Goal: Contribute content: Contribute content

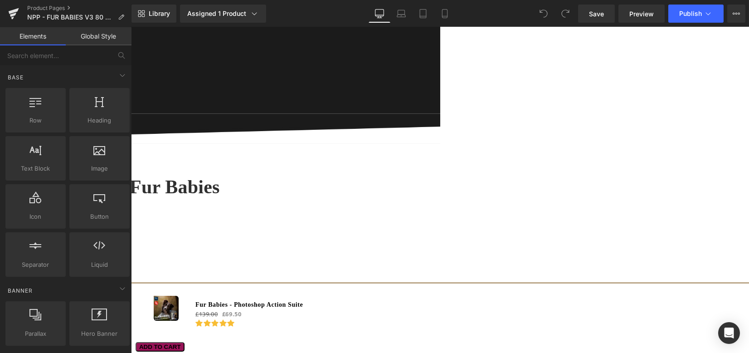
scroll to position [3564, 0]
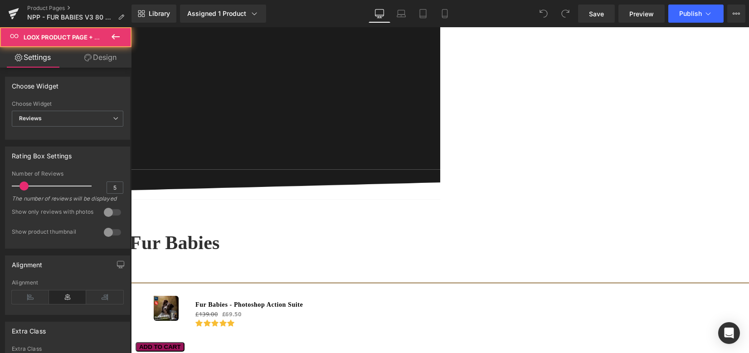
click at [131, 27] on span "Loox Product Page + Stars" at bounding box center [131, 27] width 0 height 0
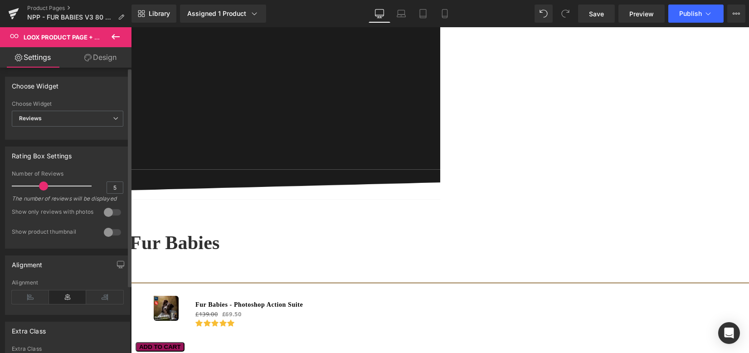
drag, startPoint x: 25, startPoint y: 187, endPoint x: 43, endPoint y: 188, distance: 18.2
click at [43, 188] on span at bounding box center [43, 185] width 9 height 9
drag, startPoint x: 607, startPoint y: 16, endPoint x: 460, endPoint y: 102, distance: 170.0
click at [607, 16] on link "Save" at bounding box center [596, 14] width 37 height 18
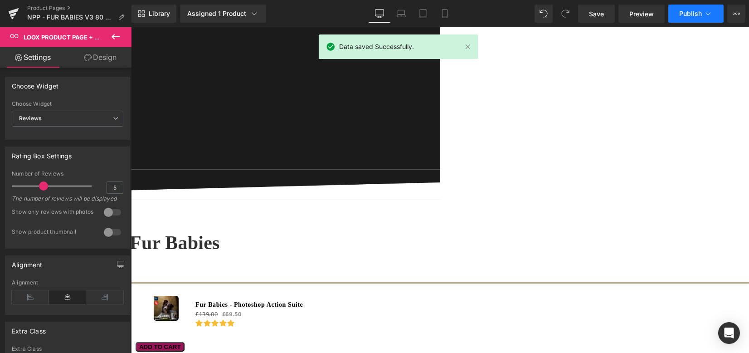
click at [683, 11] on span "Publish" at bounding box center [690, 13] width 23 height 7
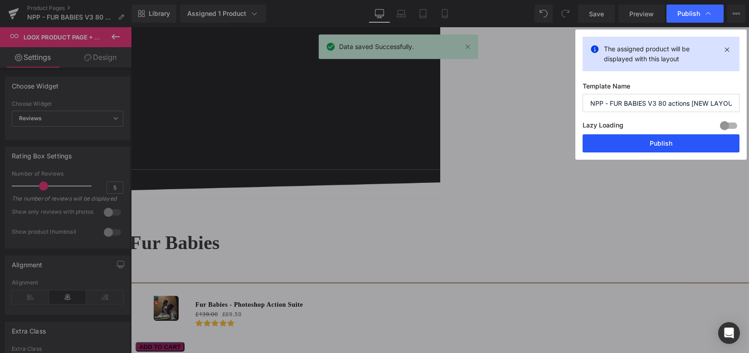
click at [649, 142] on button "Publish" at bounding box center [661, 143] width 157 height 18
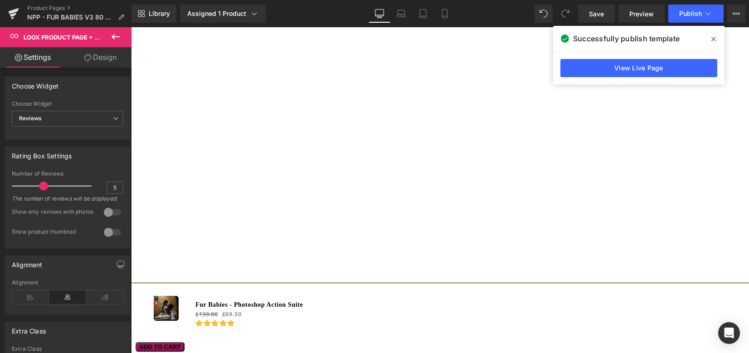
scroll to position [1096, 0]
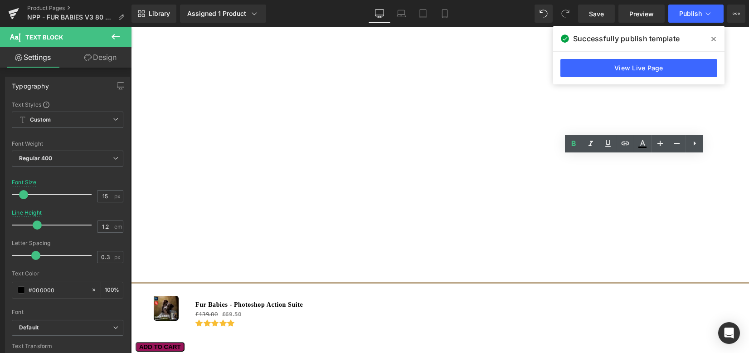
drag, startPoint x: 633, startPoint y: 202, endPoint x: 623, endPoint y: 201, distance: 10.5
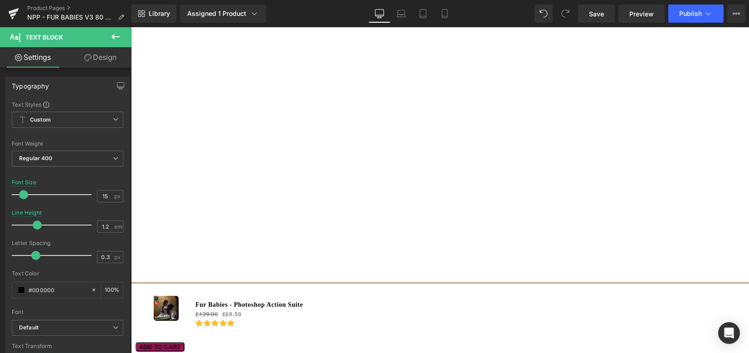
click at [606, 3] on div "Library Assigned 1 Product Product Preview Fur Babies - Photoshop Action Suite …" at bounding box center [441, 13] width 618 height 27
click at [605, 10] on link "Save" at bounding box center [596, 14] width 37 height 18
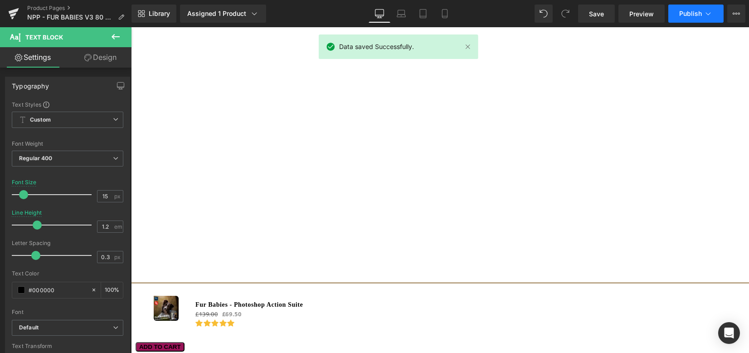
click at [694, 14] on span "Publish" at bounding box center [690, 13] width 23 height 7
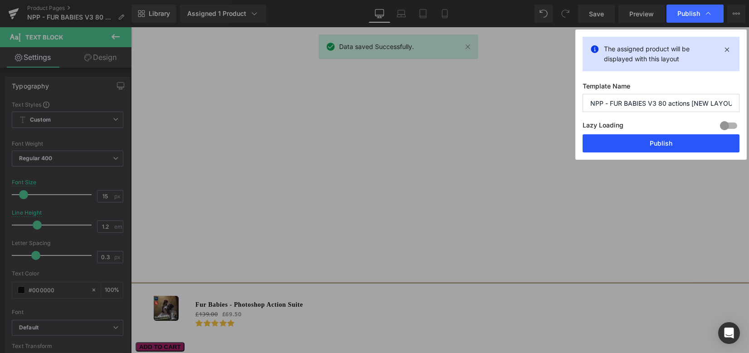
click at [644, 144] on button "Publish" at bounding box center [661, 143] width 157 height 18
